Goal: Information Seeking & Learning: Learn about a topic

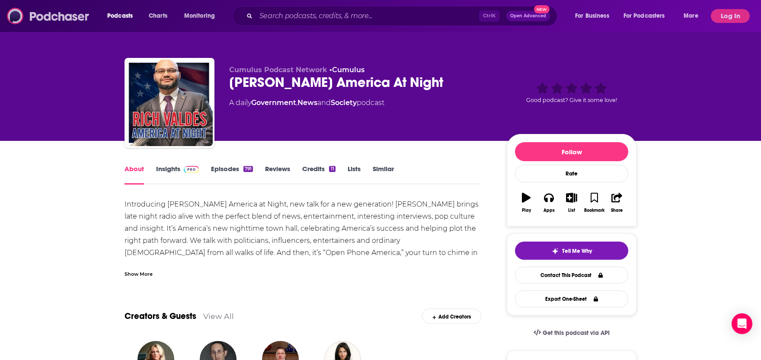
click at [51, 13] on img at bounding box center [48, 16] width 83 height 16
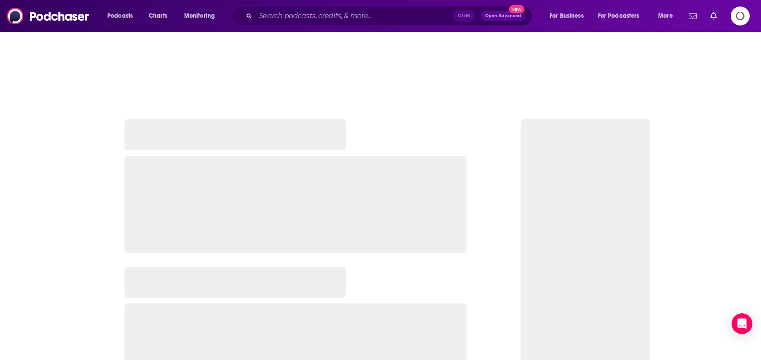
click at [504, 13] on button "Open Advanced New" at bounding box center [503, 16] width 44 height 10
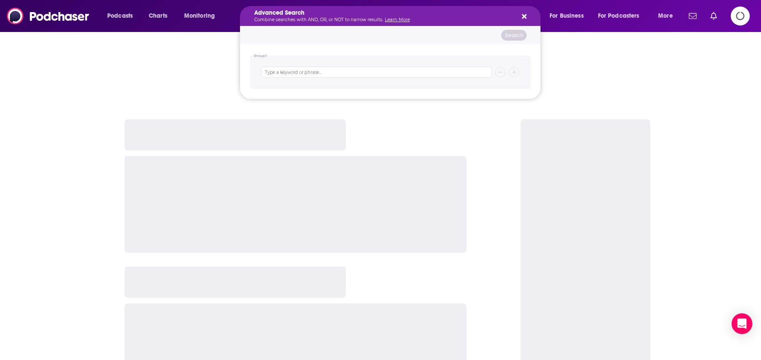
click at [522, 16] on icon "Search podcasts, credits, & more..." at bounding box center [524, 16] width 5 height 7
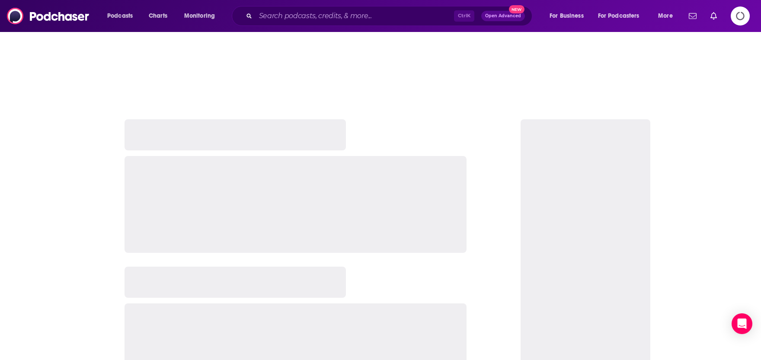
click at [45, 19] on img at bounding box center [48, 16] width 83 height 16
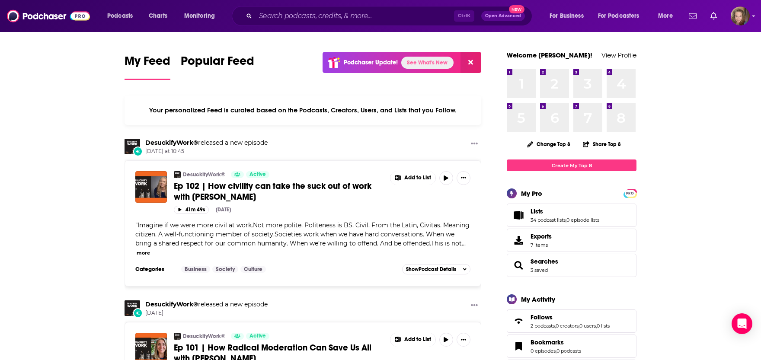
click at [424, 65] on link "See What's New" at bounding box center [427, 63] width 52 height 12
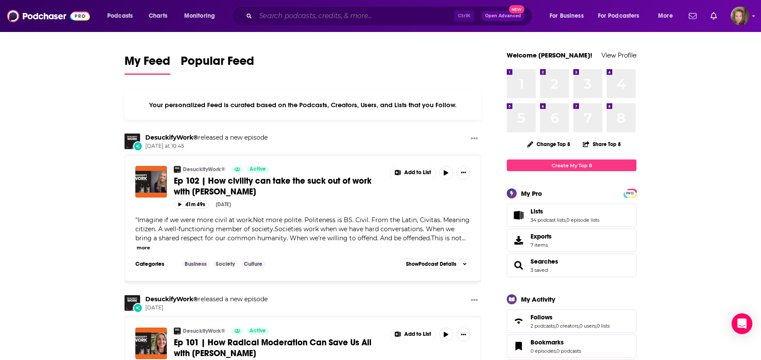
click at [278, 13] on input "Search podcasts, credits, & more..." at bounding box center [354, 16] width 198 height 14
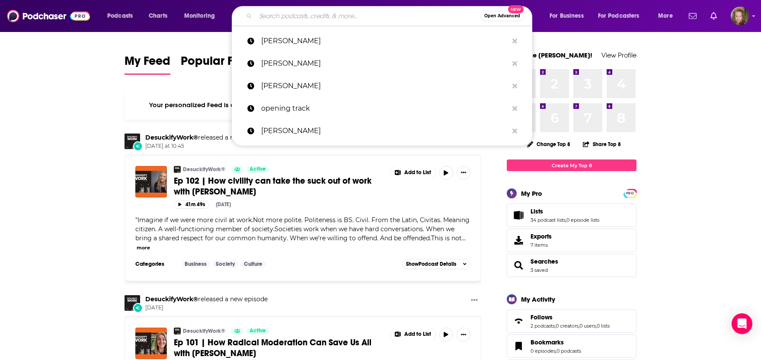
click at [278, 13] on input "Search podcasts, credits, & more..." at bounding box center [367, 16] width 225 height 14
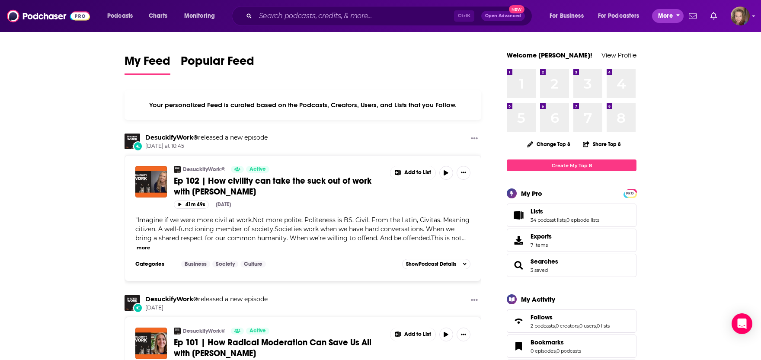
click at [667, 11] on span "More" at bounding box center [665, 16] width 15 height 12
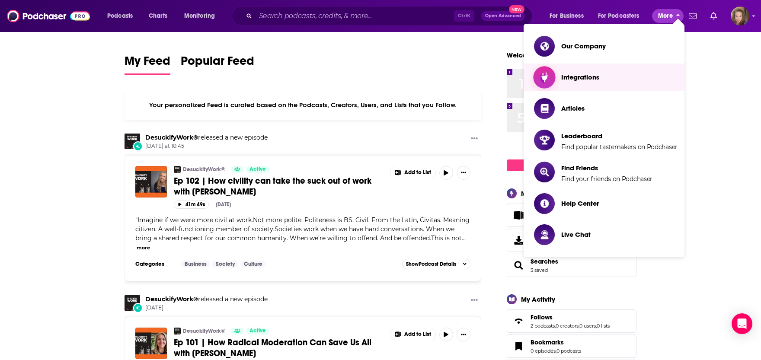
click at [582, 75] on span "Integrations" at bounding box center [580, 77] width 38 height 8
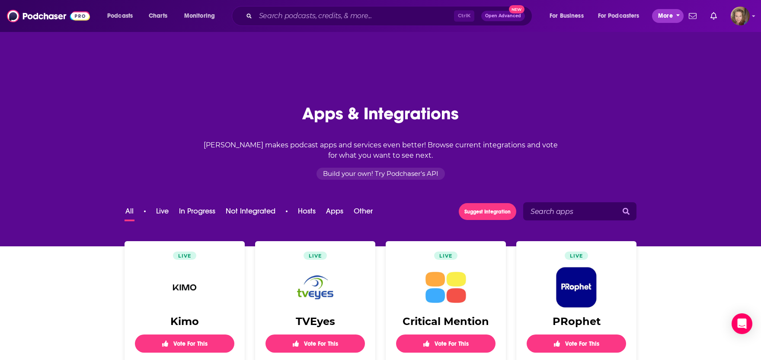
click at [666, 18] on span "More" at bounding box center [665, 16] width 15 height 12
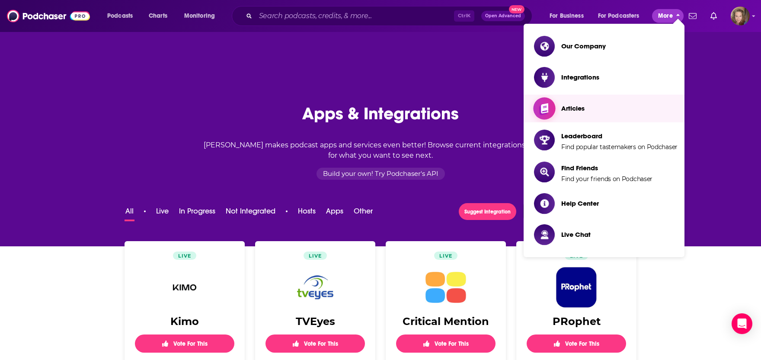
click at [578, 108] on span "Articles" at bounding box center [572, 108] width 23 height 8
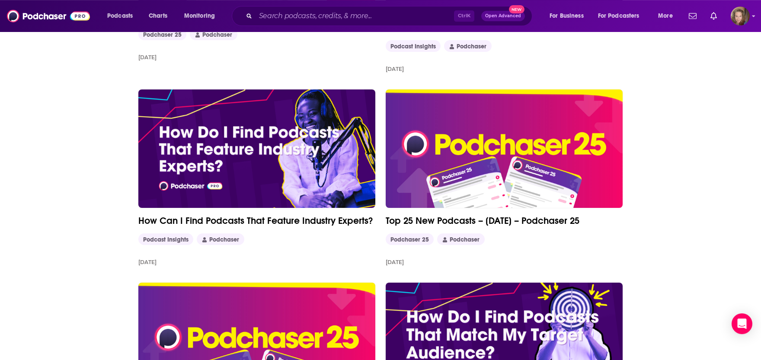
scroll to position [475, 0]
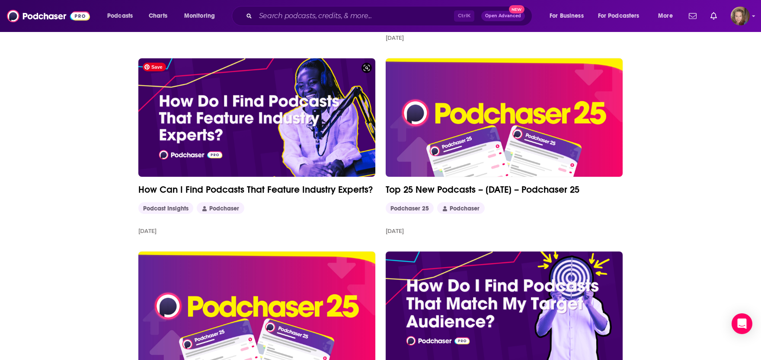
click at [241, 148] on img at bounding box center [256, 117] width 237 height 118
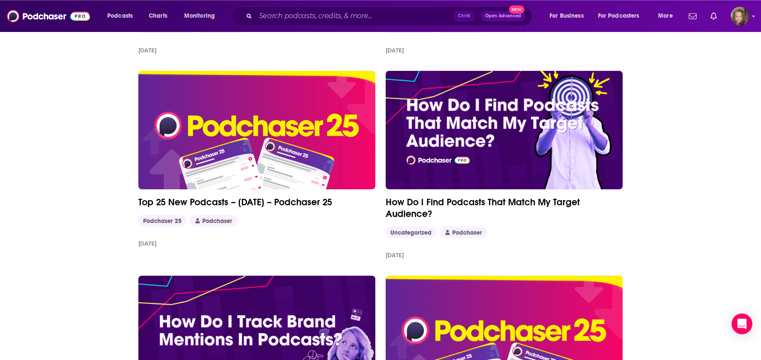
scroll to position [666, 0]
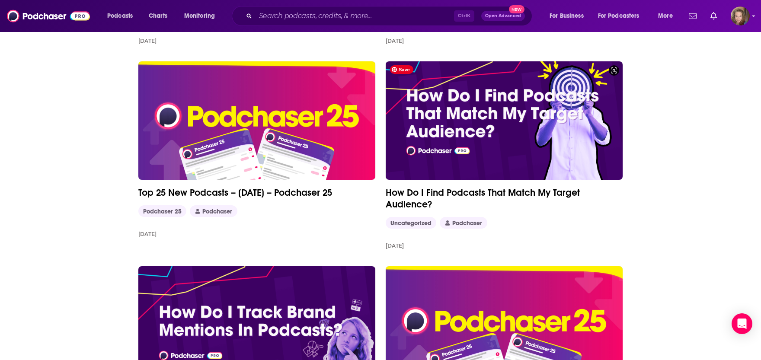
click at [500, 127] on img at bounding box center [503, 120] width 237 height 118
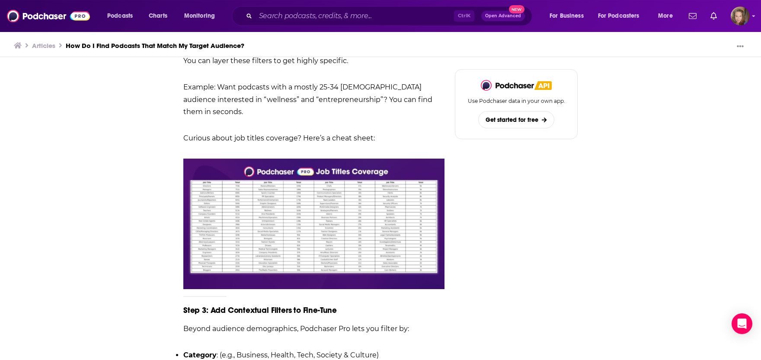
scroll to position [1141, 0]
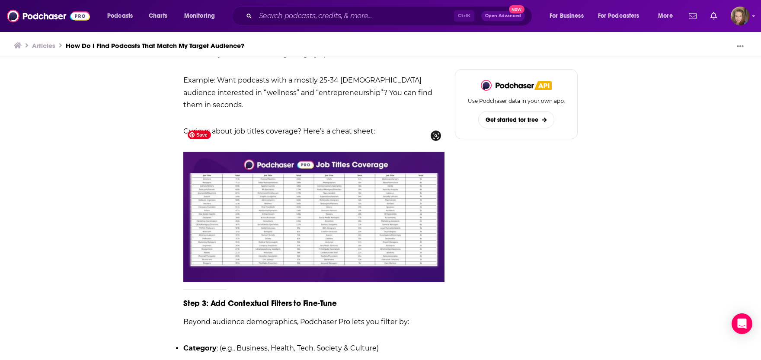
click at [319, 205] on img at bounding box center [313, 217] width 261 height 131
click at [288, 153] on img at bounding box center [313, 217] width 261 height 131
click at [436, 132] on span at bounding box center [435, 136] width 10 height 10
click at [378, 194] on img at bounding box center [313, 217] width 261 height 131
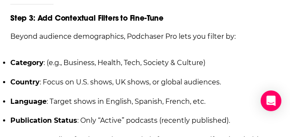
scroll to position [0, 0]
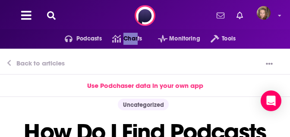
drag, startPoint x: 131, startPoint y: 117, endPoint x: 138, endPoint y: 36, distance: 81.1
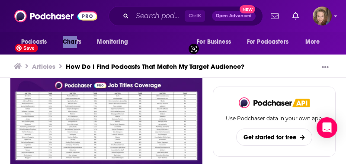
scroll to position [1312, 0]
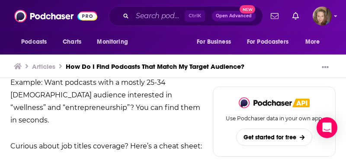
click at [190, 138] on span at bounding box center [193, 139] width 10 height 10
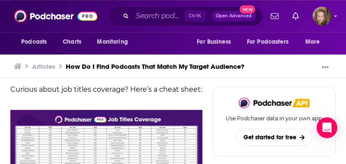
scroll to position [1365, 0]
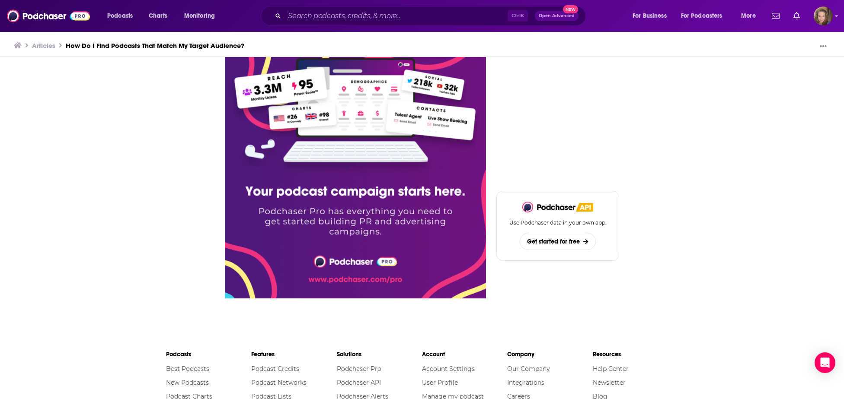
scroll to position [3103, 0]
